Goal: Task Accomplishment & Management: Use online tool/utility

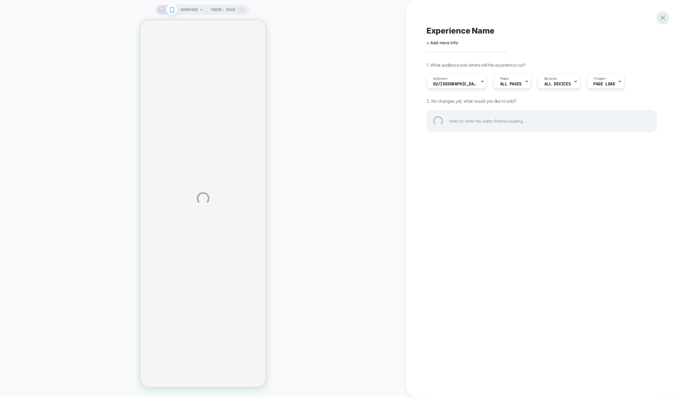
click at [665, 18] on div at bounding box center [663, 17] width 13 height 13
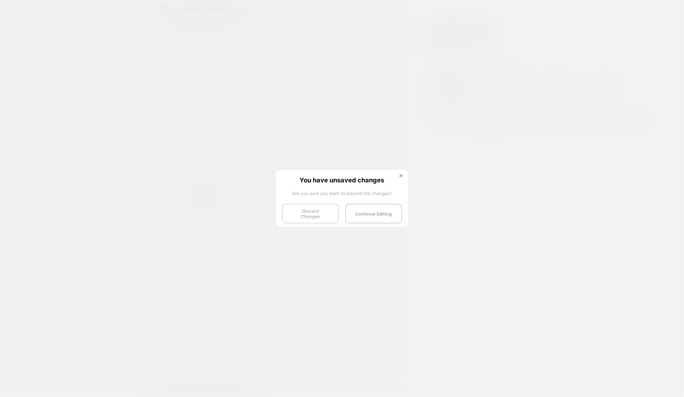
click at [312, 207] on button "Discard Changes" at bounding box center [310, 214] width 57 height 20
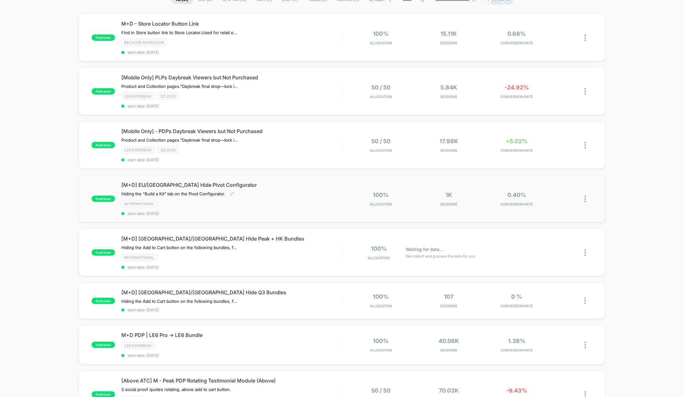
scroll to position [56, 0]
click at [301, 187] on div "[M+D] EU/UK Hide Pivot Configurator Hiding the "Build a Kit" tab on the Pivot C…" at bounding box center [231, 198] width 221 height 34
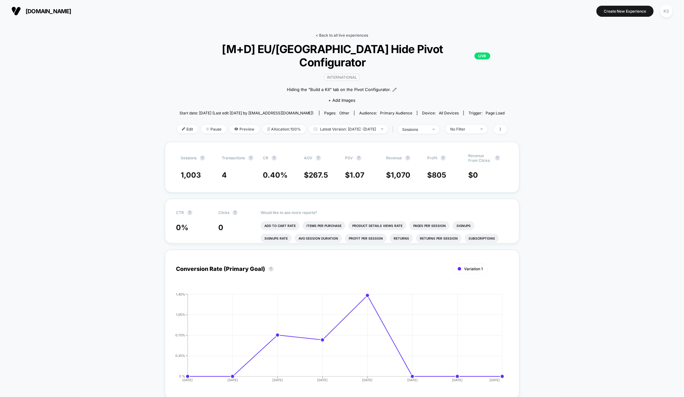
click at [341, 35] on link "< Back to all live experiences" at bounding box center [342, 35] width 52 height 5
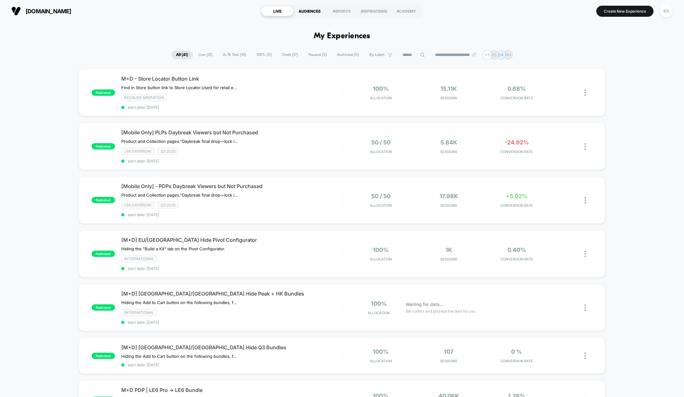
click at [307, 8] on div "AUDIENCES" at bounding box center [310, 11] width 32 height 10
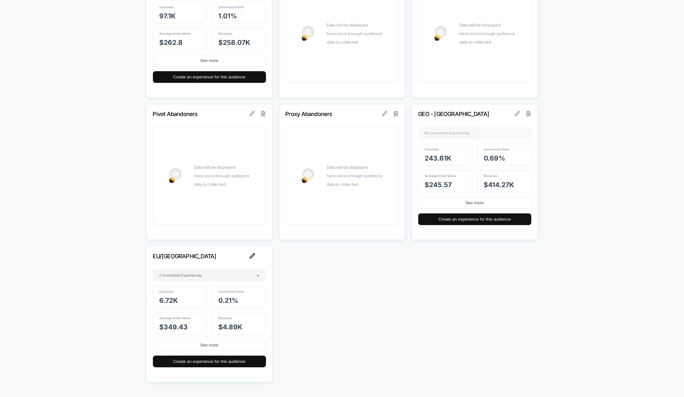
scroll to position [841, 0]
click at [187, 257] on p "EU/[GEOGRAPHIC_DATA]" at bounding box center [201, 256] width 96 height 7
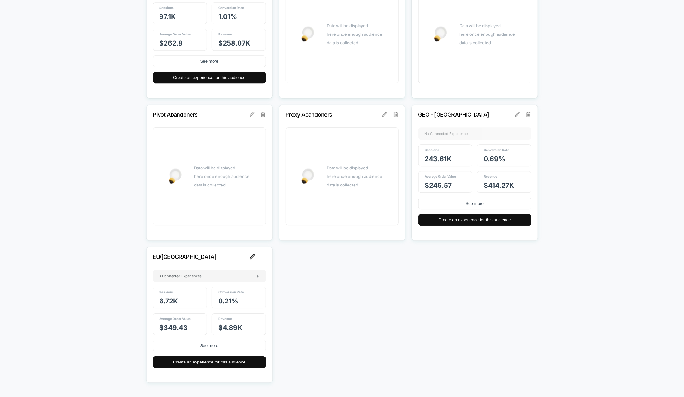
scroll to position [839, 0]
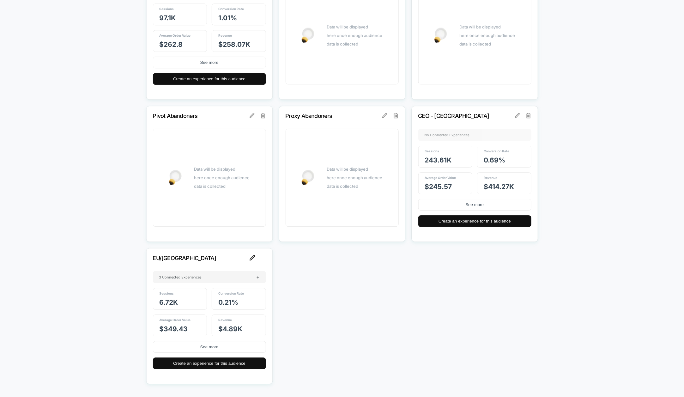
click at [252, 257] on img at bounding box center [253, 258] width 6 height 6
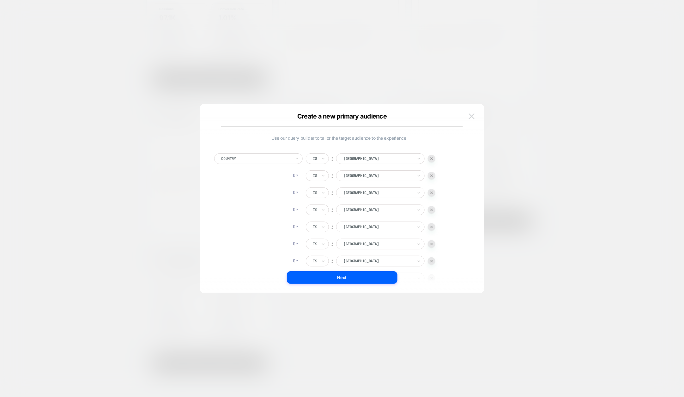
click at [474, 116] on img at bounding box center [472, 115] width 6 height 5
